Goal: Task Accomplishment & Management: Use online tool/utility

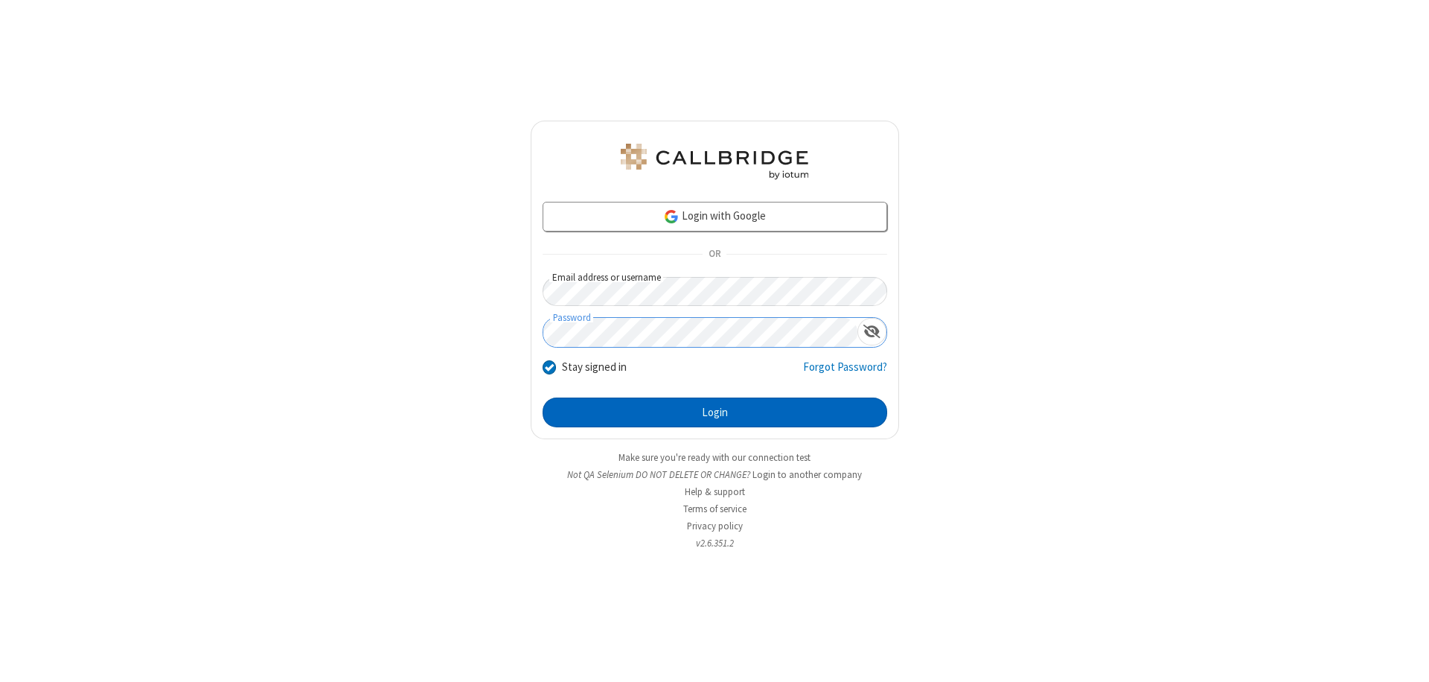
click at [714, 412] on button "Login" at bounding box center [715, 412] width 345 height 30
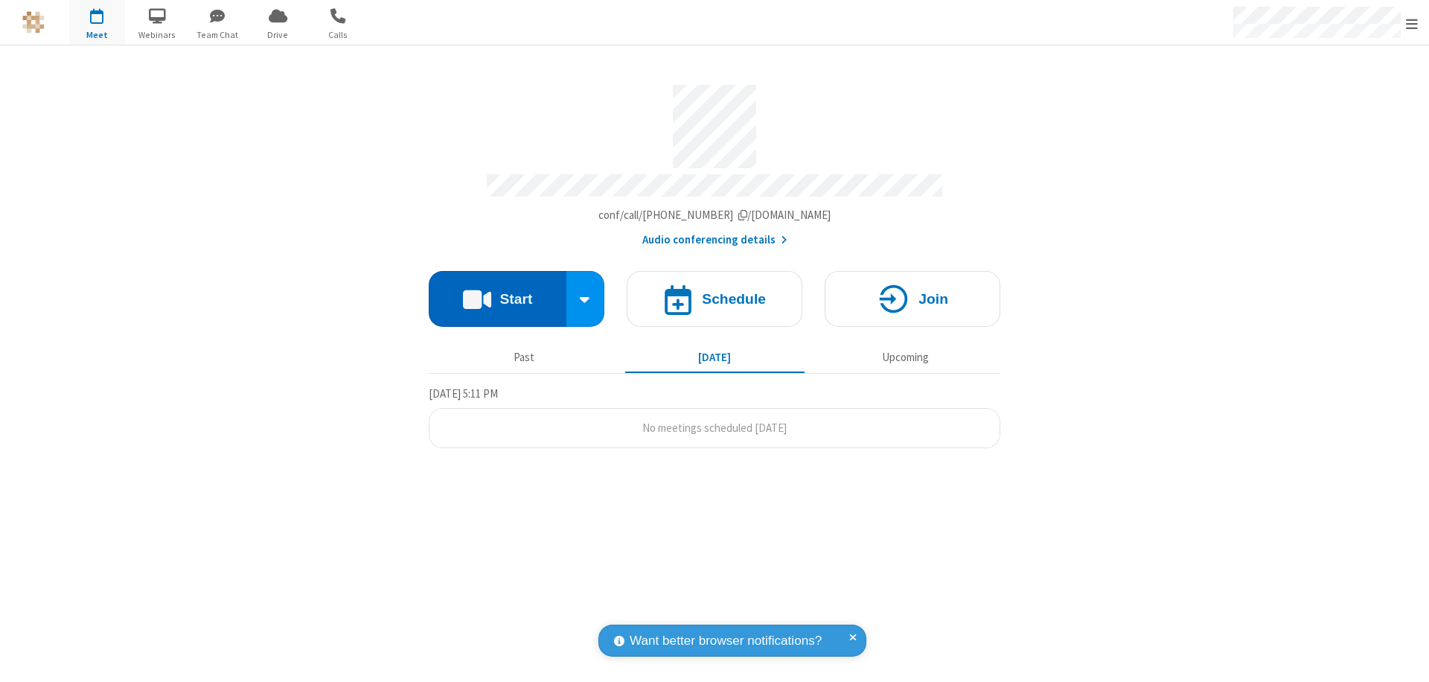
click at [497, 292] on button "Start" at bounding box center [498, 299] width 138 height 56
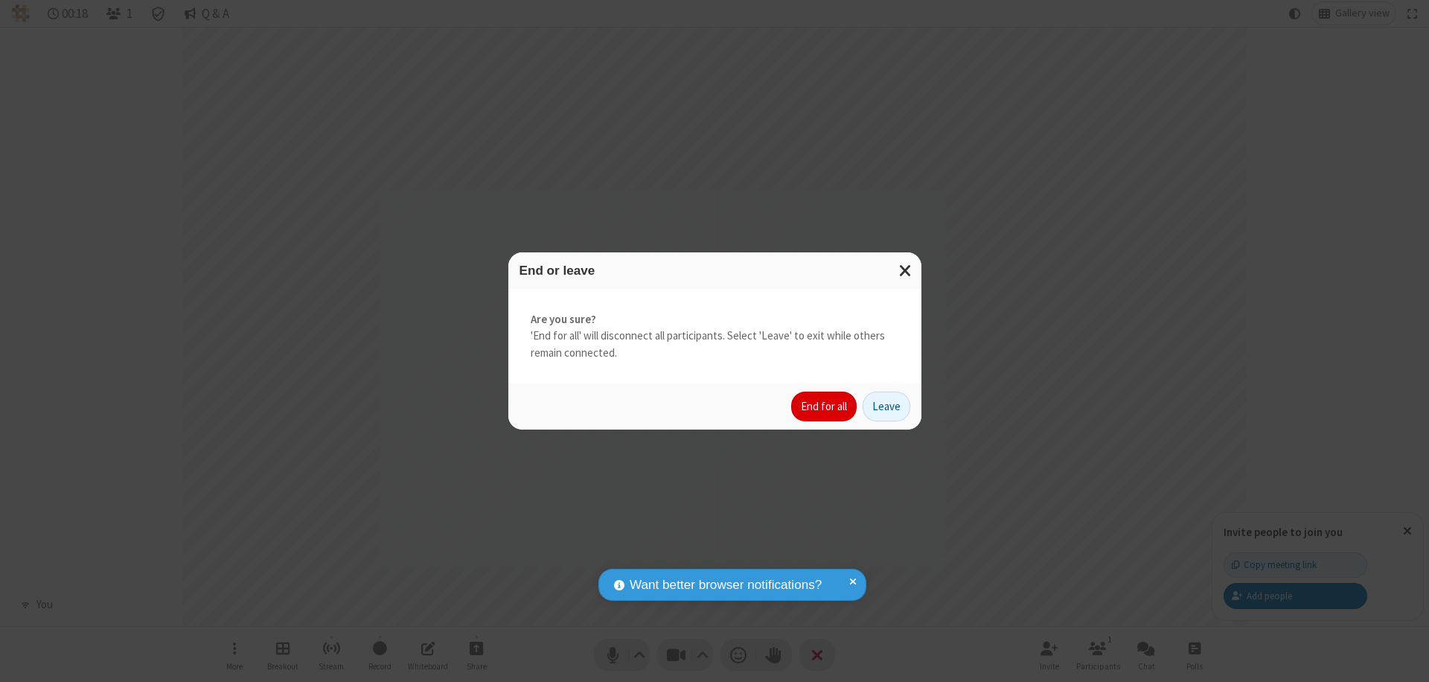
click at [825, 406] on button "End for all" at bounding box center [823, 406] width 65 height 30
